Goal: Information Seeking & Learning: Learn about a topic

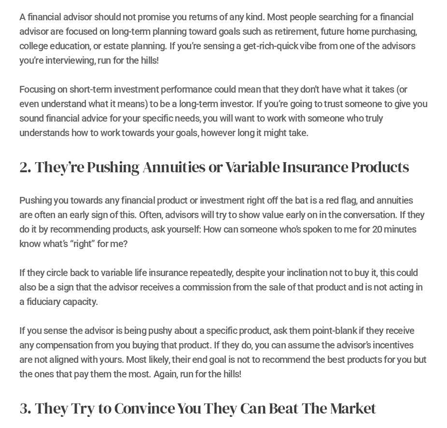
scroll to position [579, 0]
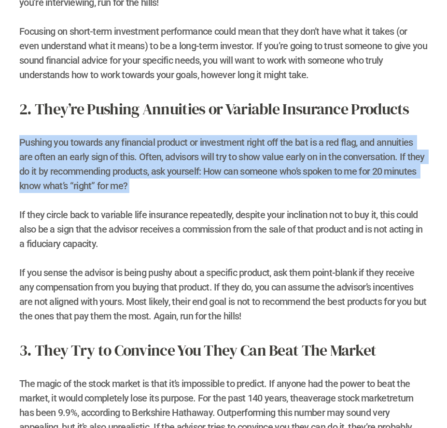
drag, startPoint x: 207, startPoint y: 196, endPoint x: 225, endPoint y: 190, distance: 18.9
click at [225, 190] on h2 "2. They’re Pushing Annuities or Variable Insurance Products Pushing you towards…" at bounding box center [223, 210] width 408 height 226
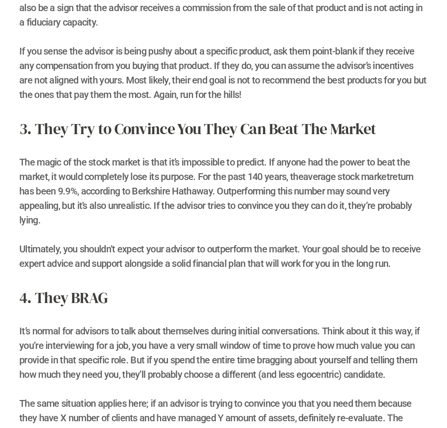
scroll to position [811, 0]
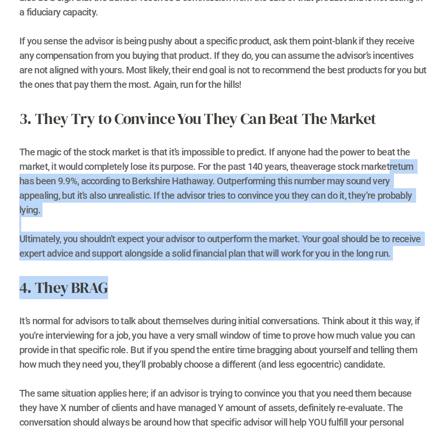
drag, startPoint x: 311, startPoint y: 213, endPoint x: 340, endPoint y: 289, distance: 80.5
click at [340, 289] on div "Having a bad financial advisor means working with someone who doesn’t have your…" at bounding box center [223, 356] width 408 height 1638
click at [340, 289] on h2 "4. They BRAG It’s normal for advisors to talk about themselves during initial c…" at bounding box center [223, 360] width 408 height 168
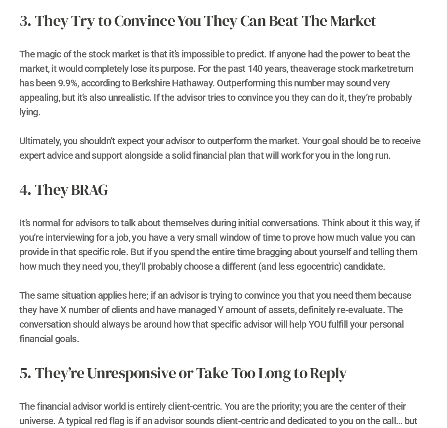
scroll to position [927, 0]
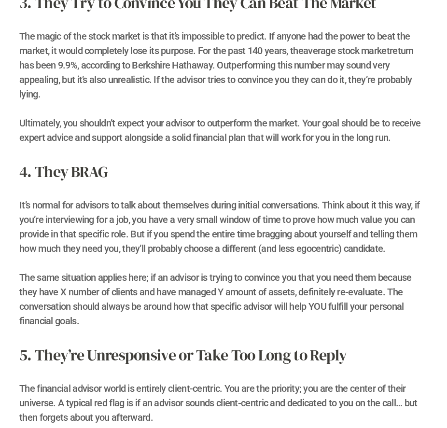
drag, startPoint x: 331, startPoint y: 327, endPoint x: 288, endPoint y: 264, distance: 76.2
click at [288, 264] on h2 "4. They BRAG It’s normal for advisors to talk about themselves during initial c…" at bounding box center [223, 244] width 408 height 168
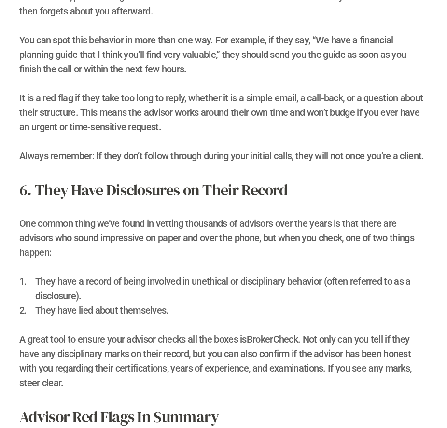
scroll to position [1390, 0]
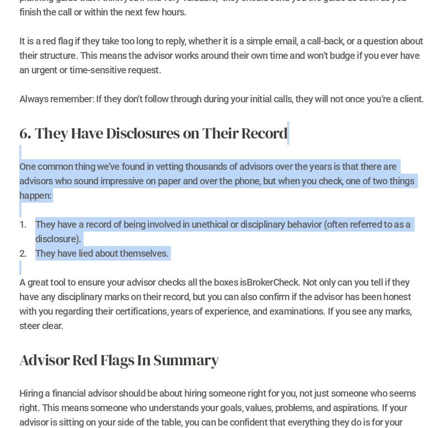
drag, startPoint x: 318, startPoint y: 153, endPoint x: 320, endPoint y: 261, distance: 107.2
click at [320, 261] on div "6. They Have Disclosures on Their Record One common thing we’ve found in vettin…" at bounding box center [223, 227] width 408 height 211
click at [320, 261] on p at bounding box center [223, 268] width 408 height 14
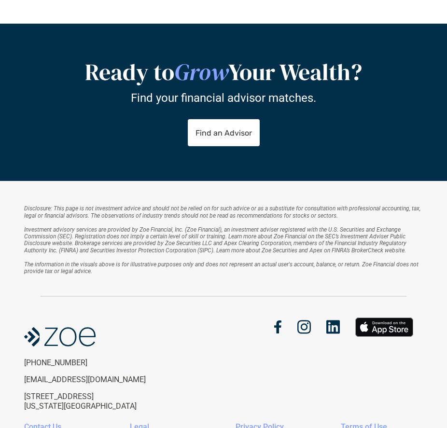
scroll to position [2081, 0]
